Goal: Information Seeking & Learning: Learn about a topic

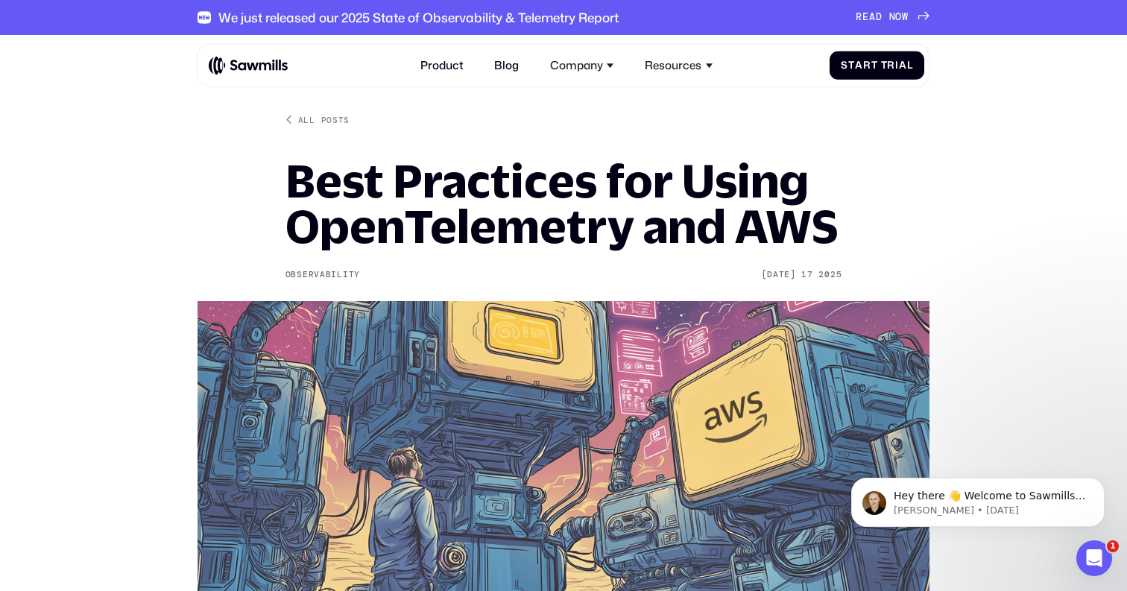
click at [491, 197] on h1 "Best Practices for Using OpenTelemetry and AWS" at bounding box center [563, 203] width 557 height 91
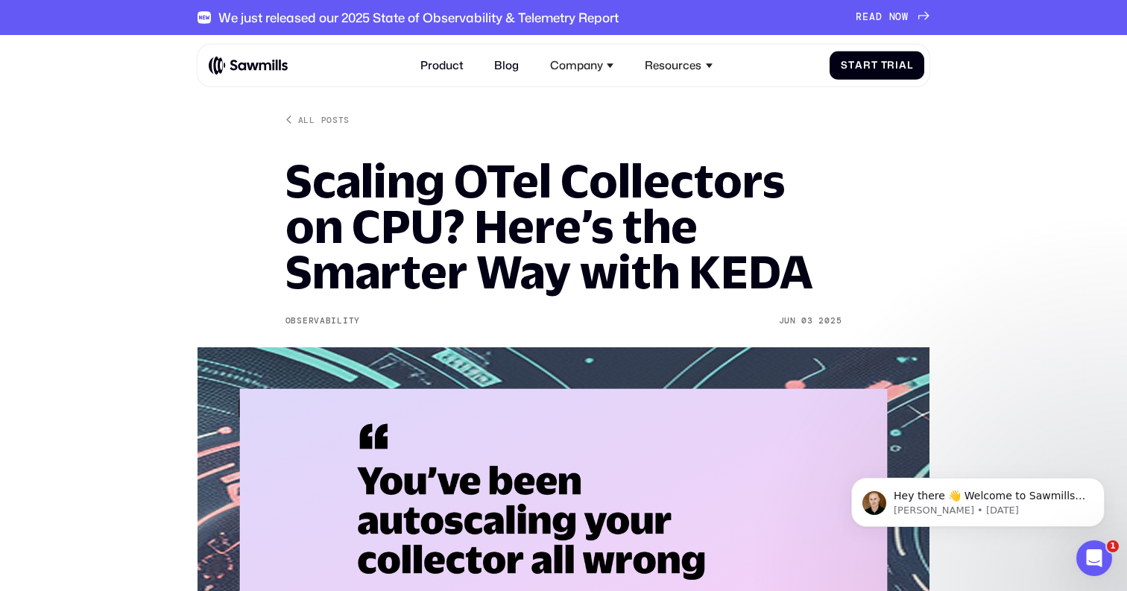
scroll to position [0, 94]
